Goal: Obtain resource: Download file/media

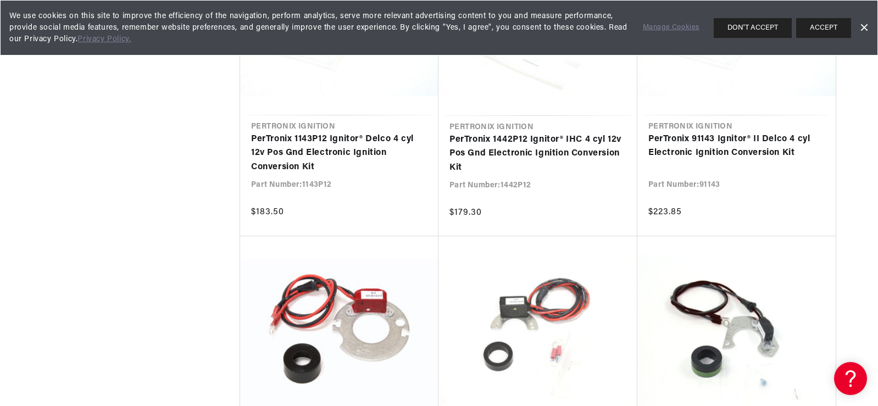
click at [865, 26] on link "Dismiss Banner" at bounding box center [863, 28] width 16 height 16
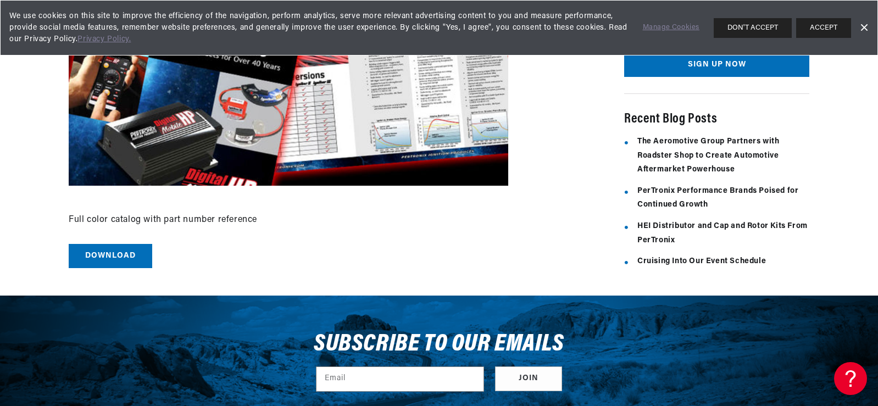
scroll to position [319, 0]
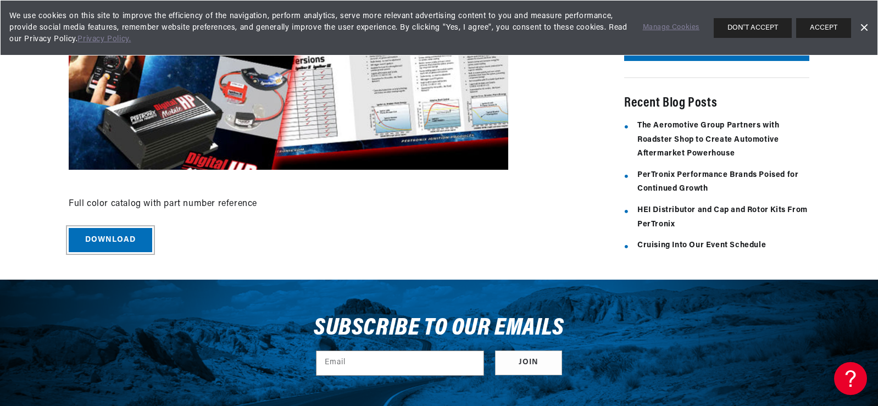
click at [114, 238] on link "Download" at bounding box center [110, 240] width 83 height 25
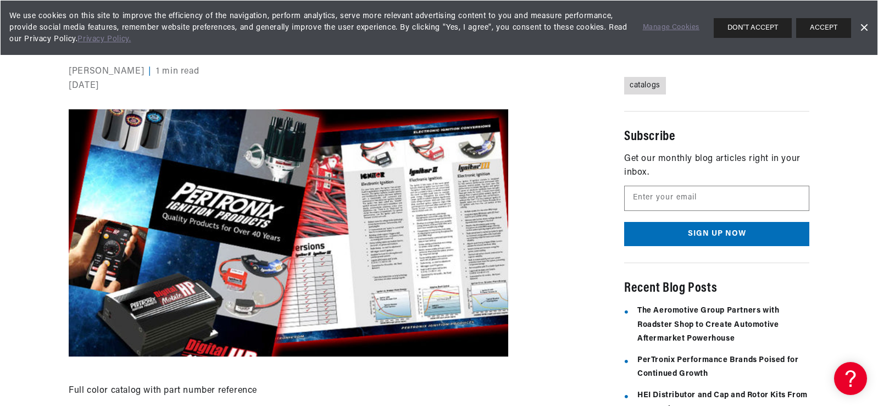
scroll to position [0, 0]
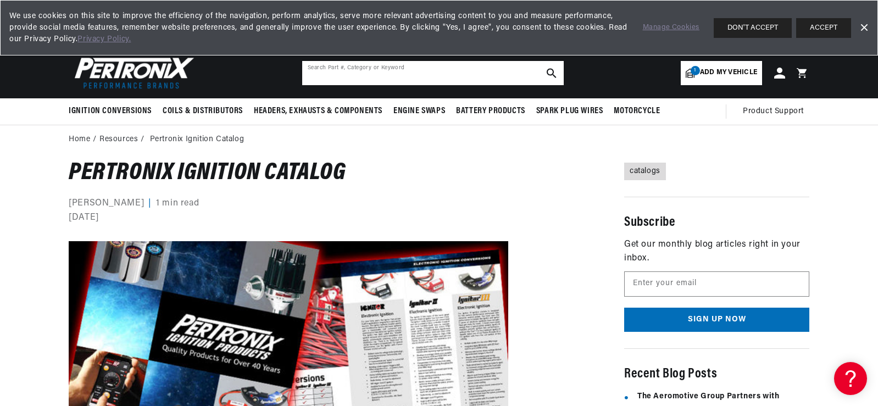
click at [453, 76] on input "text" at bounding box center [432, 73] width 261 height 24
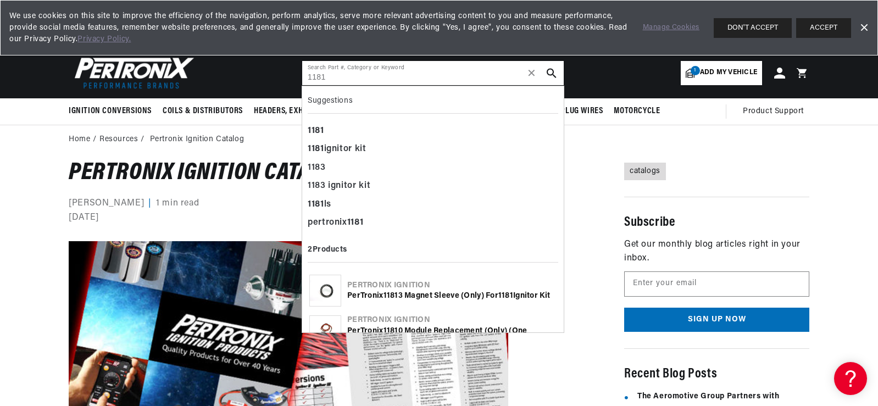
type input "1181"
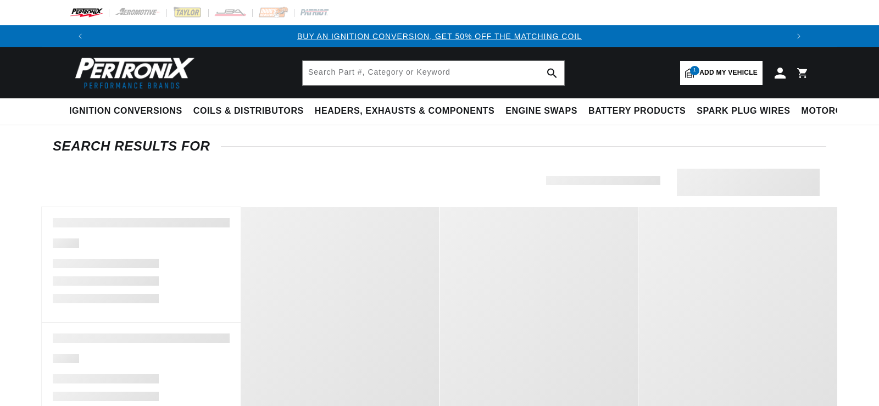
type input "1181"
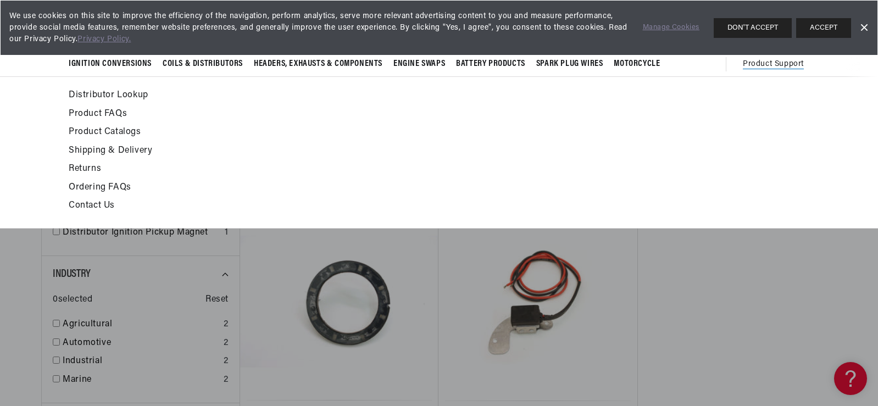
scroll to position [0, 1372]
click at [89, 127] on link "Product Catalogs" at bounding box center [339, 132] width 540 height 15
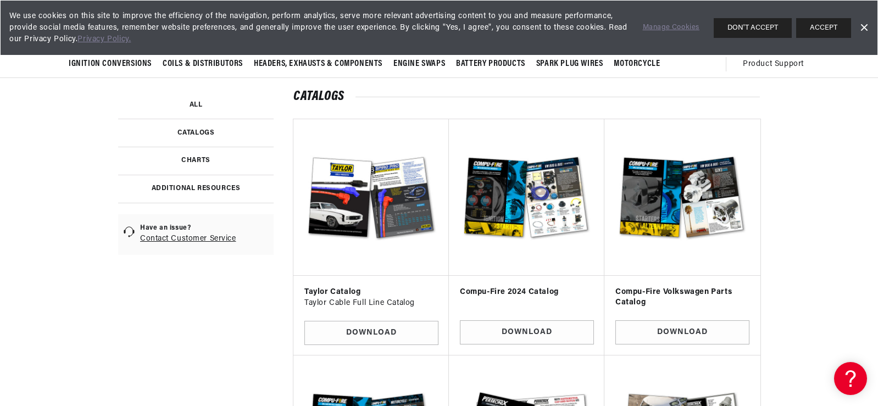
scroll to position [158, 0]
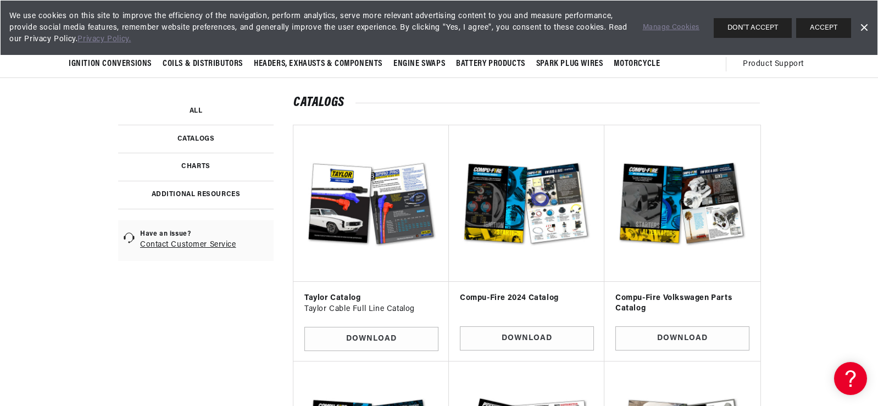
click at [212, 196] on link at bounding box center [195, 195] width 155 height 29
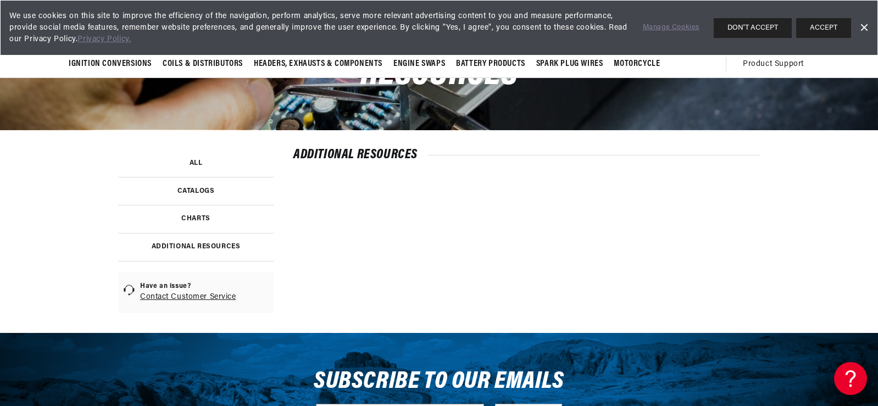
scroll to position [103, 0]
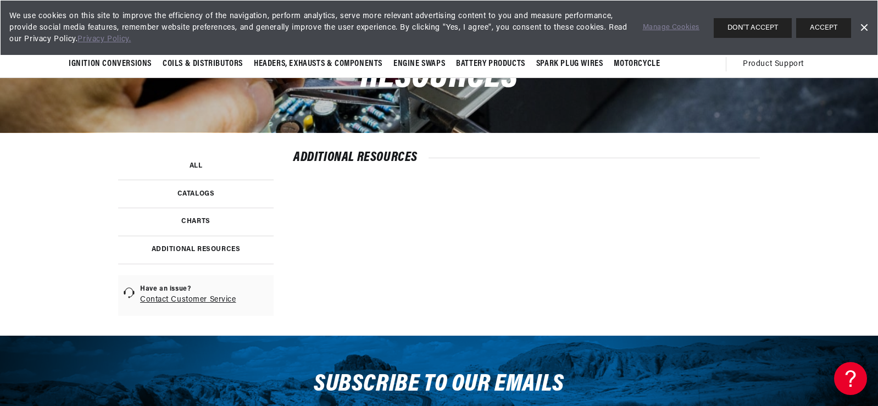
click at [196, 215] on link at bounding box center [195, 222] width 155 height 28
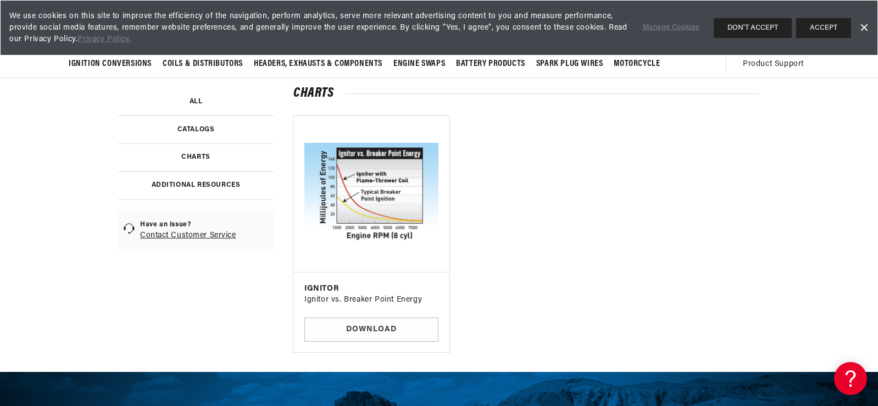
scroll to position [66, 0]
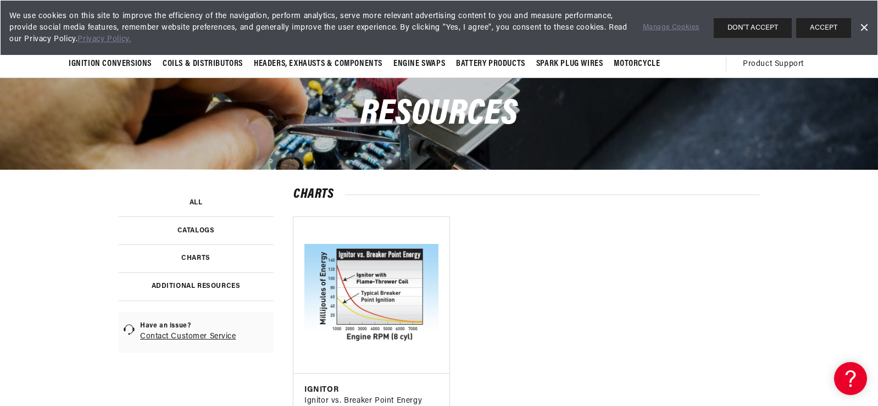
click at [205, 230] on link at bounding box center [195, 230] width 155 height 28
